Goal: Use online tool/utility: Utilize a website feature to perform a specific function

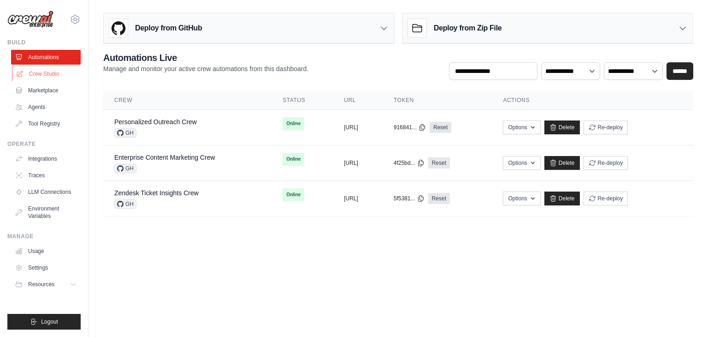
click at [48, 78] on link "Crew Studio" at bounding box center [47, 73] width 70 height 15
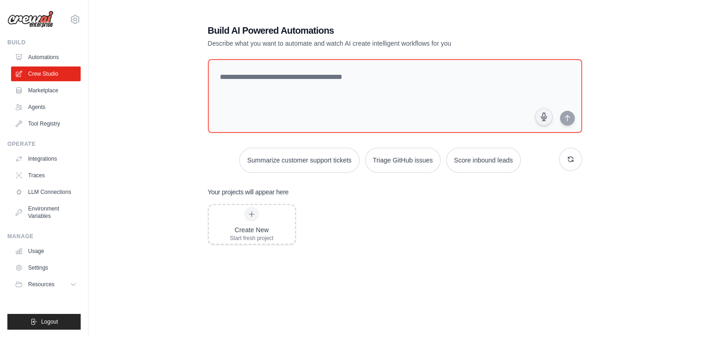
click at [187, 134] on div "Build AI Powered Automations Describe what you want to automate and watch AI cr…" at bounding box center [394, 187] width 583 height 357
